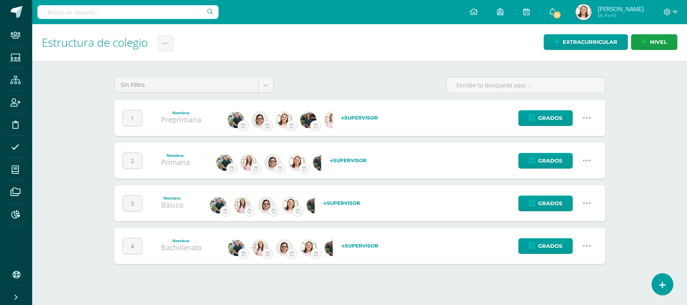
click at [588, 161] on icon at bounding box center [586, 160] width 9 height 9
click at [561, 202] on link "Configuración" at bounding box center [571, 202] width 71 height 12
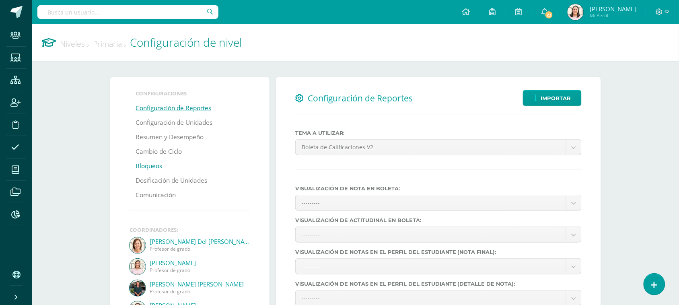
click at [146, 165] on link "Bloqueos" at bounding box center [149, 166] width 27 height 14
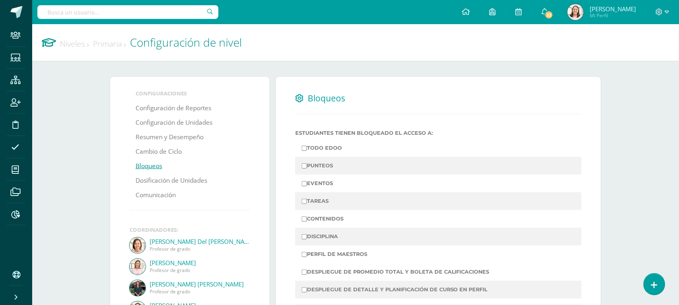
click at [305, 168] on input "PUNTEOS" at bounding box center [304, 165] width 5 height 5
checkbox input "true"
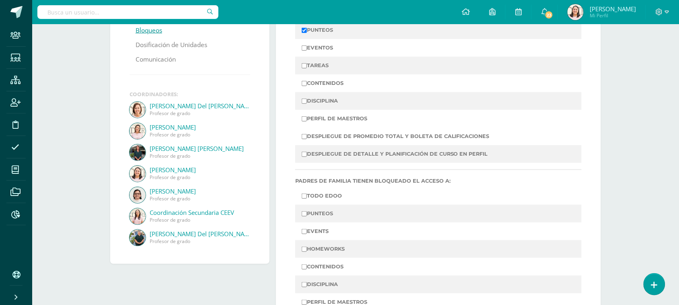
scroll to position [201, 0]
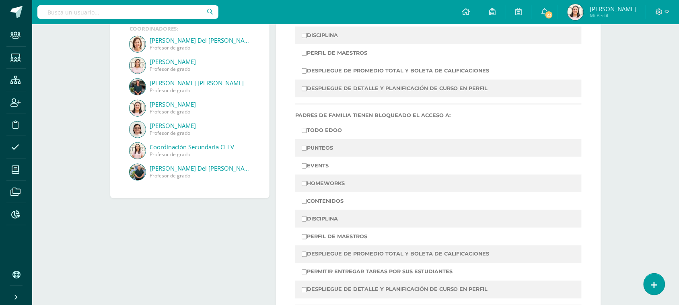
click at [306, 151] on input "PUNTEOS" at bounding box center [304, 148] width 5 height 5
checkbox input "true"
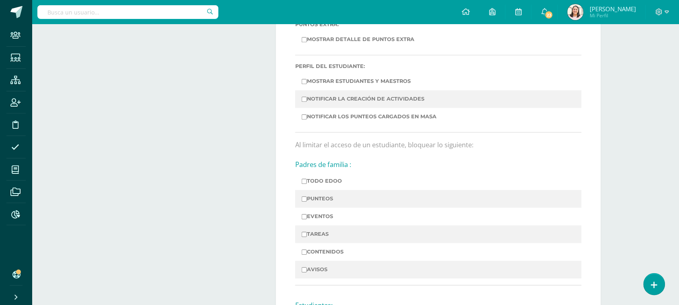
scroll to position [553, 0]
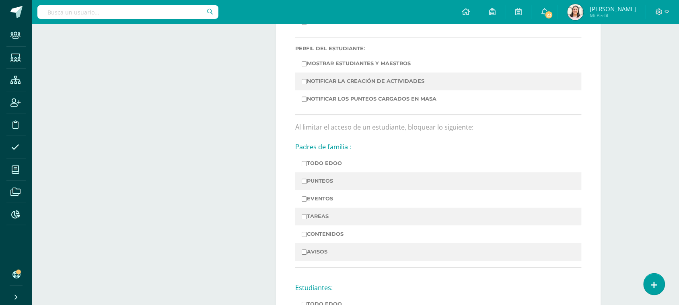
click at [301, 188] on td "PUNTEOS" at bounding box center [438, 181] width 287 height 18
click at [307, 184] on input "PUNTEOS" at bounding box center [304, 181] width 5 height 5
checkbox input "true"
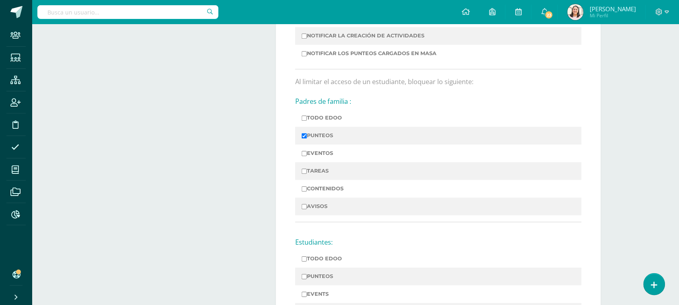
scroll to position [654, 0]
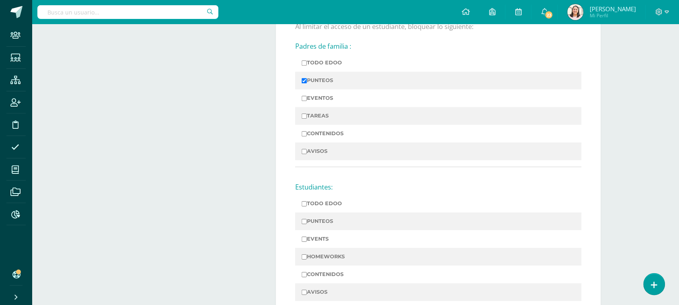
click at [310, 227] on label "PUNTEOS" at bounding box center [439, 221] width 274 height 11
click at [307, 224] on input "PUNTEOS" at bounding box center [304, 221] width 5 height 5
checkbox input "true"
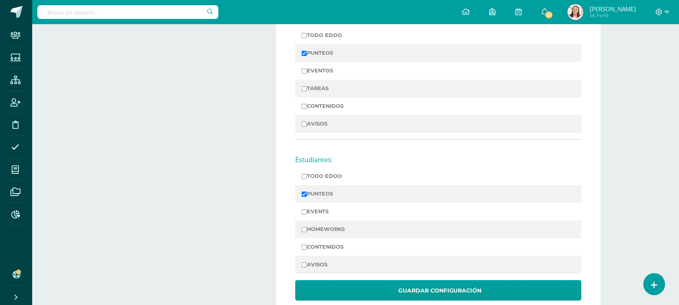
scroll to position [709, 0]
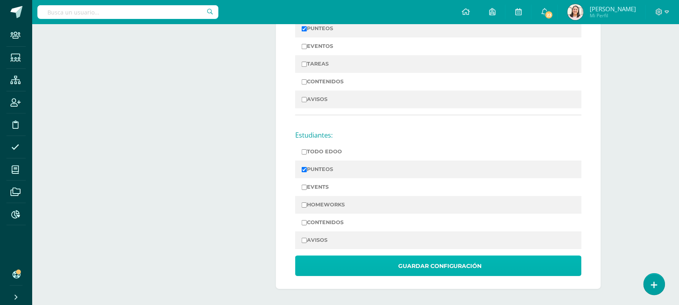
click at [429, 266] on span "Guardar Configuración" at bounding box center [440, 266] width 84 height 20
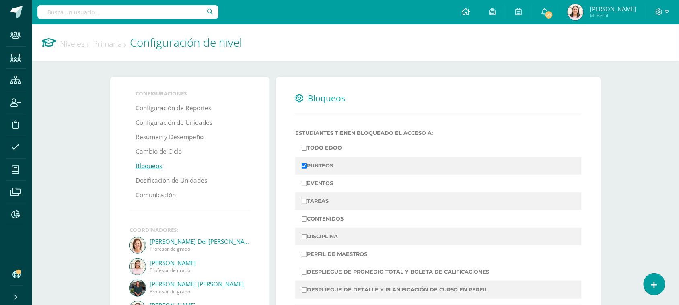
click at [480, 9] on link at bounding box center [465, 12] width 27 height 24
